Goal: Transaction & Acquisition: Purchase product/service

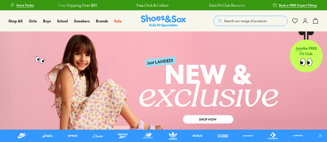
click at [229, 19] on span "Search our range of products" at bounding box center [245, 21] width 42 height 5
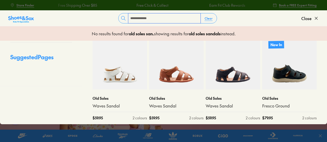
scroll to position [38, 0]
drag, startPoint x: 165, startPoint y: 20, endPoint x: 94, endPoint y: 10, distance: 72.1
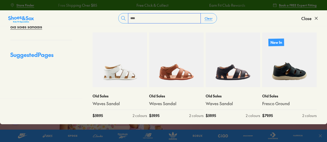
scroll to position [0, 0]
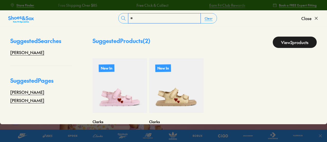
type input "*"
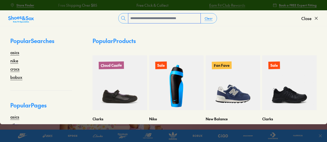
type input "*"
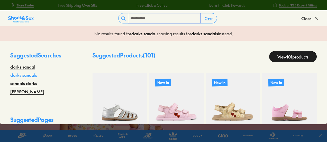
type input "**********"
click at [27, 75] on link "clarks sandals" at bounding box center [23, 75] width 27 height 6
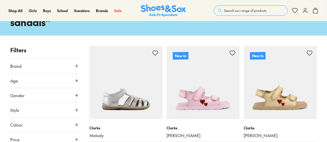
scroll to position [45, 0]
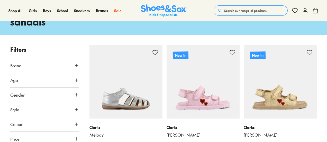
click at [45, 90] on button "Gender" at bounding box center [44, 94] width 69 height 14
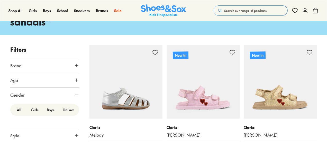
click at [47, 112] on label "Boys" at bounding box center [51, 110] width 16 height 10
